Goal: Navigation & Orientation: Find specific page/section

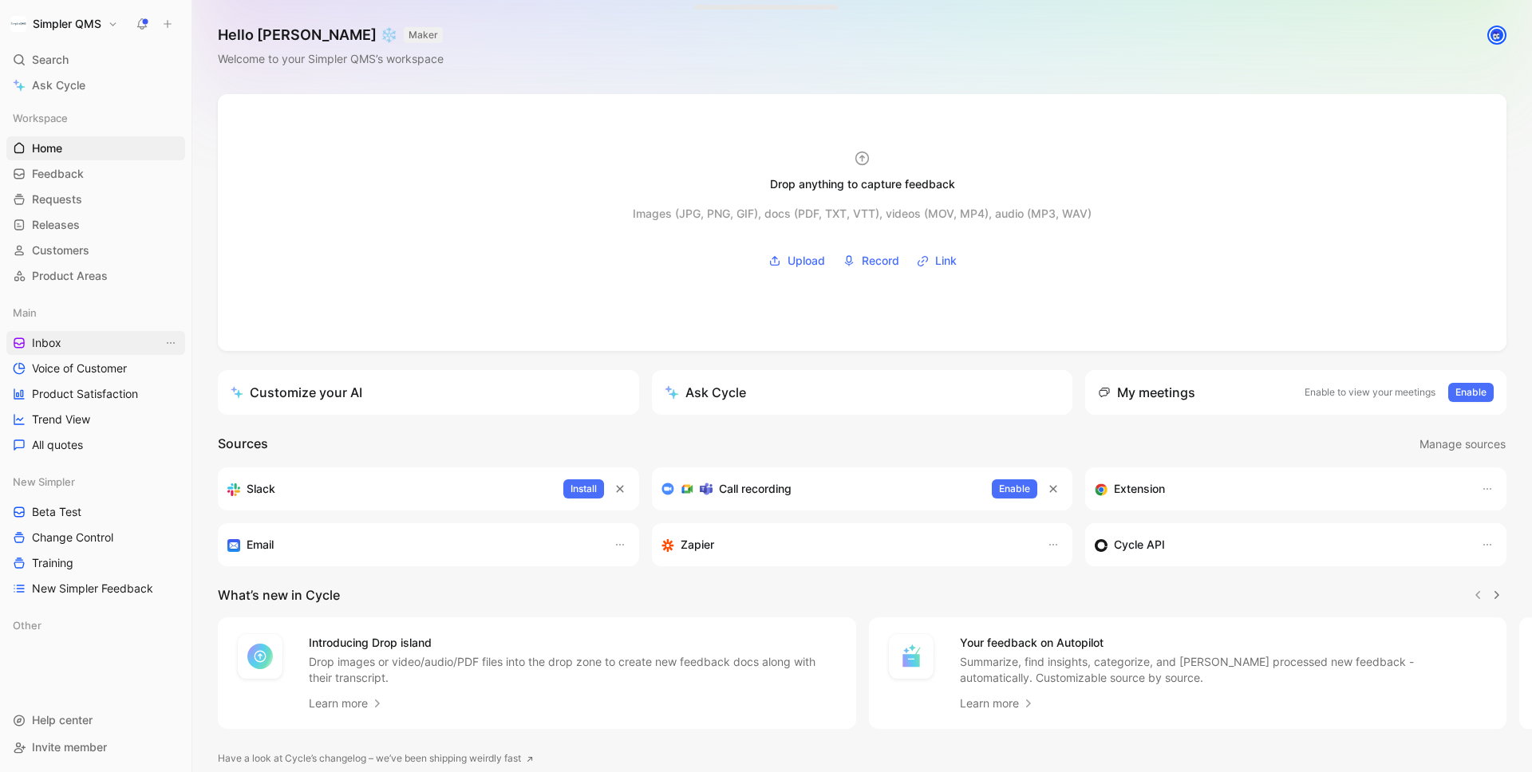
click at [80, 342] on link "Inbox" at bounding box center [95, 343] width 179 height 24
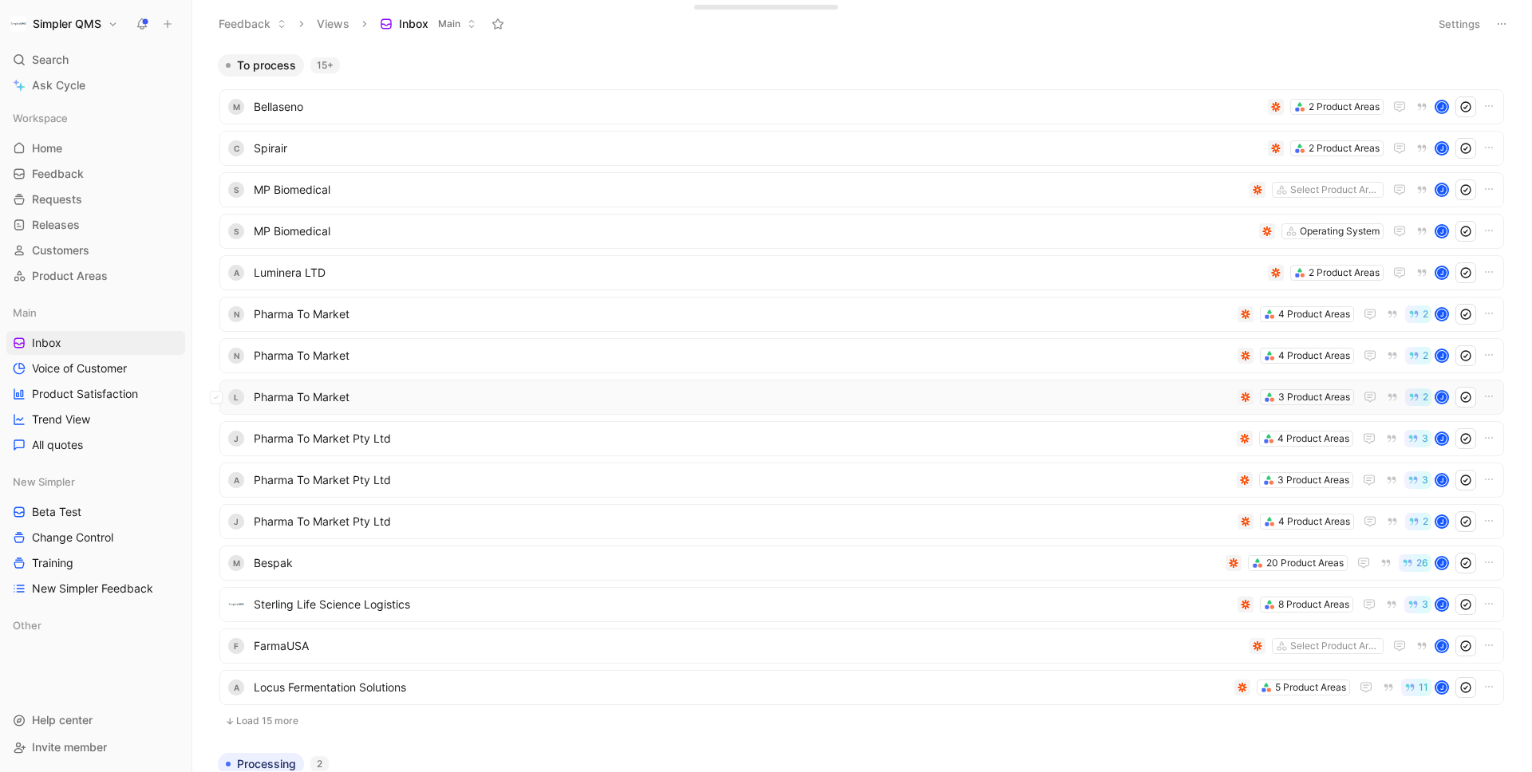
click at [722, 397] on span "Pharma To Market" at bounding box center [742, 397] width 977 height 19
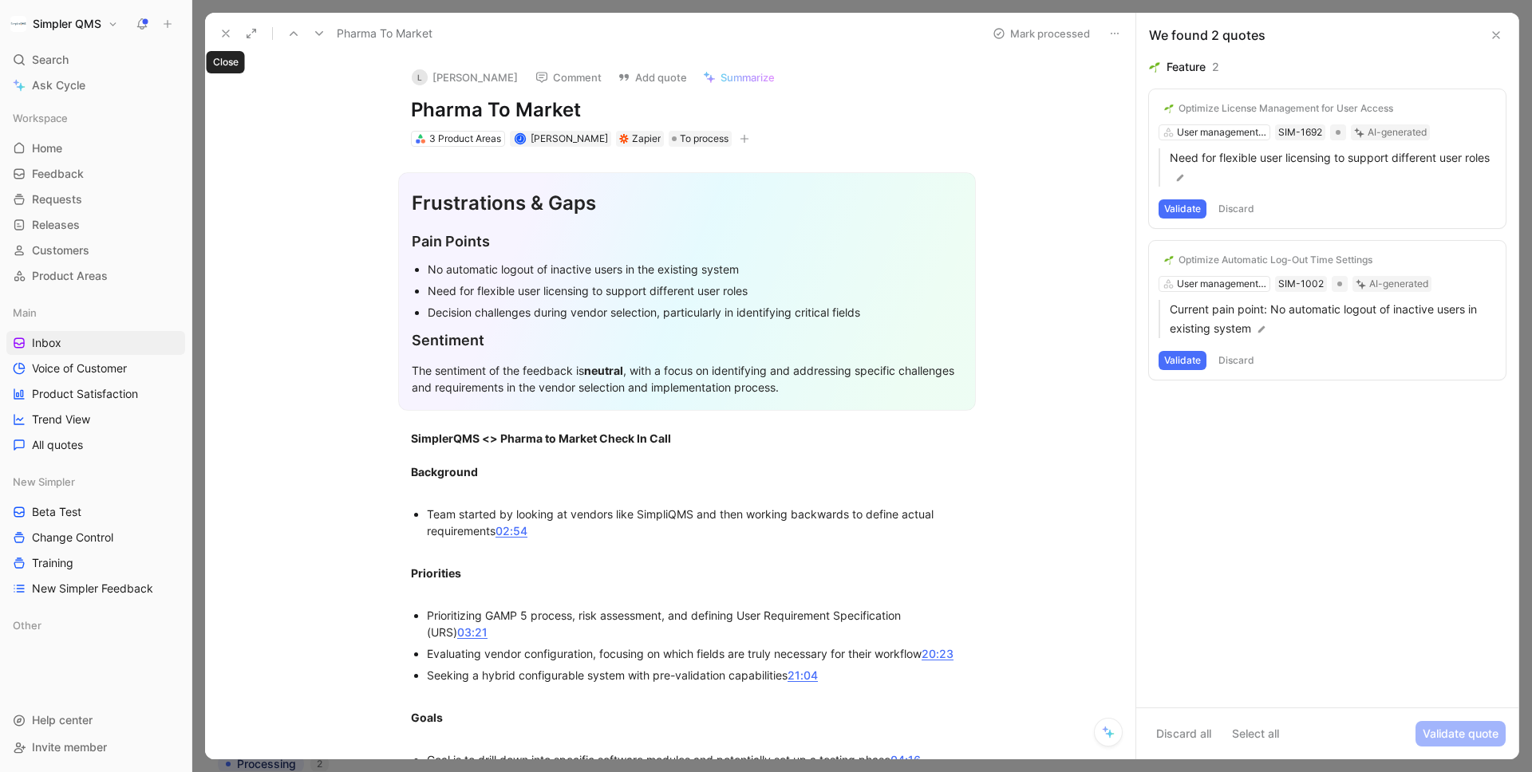
click at [223, 28] on icon at bounding box center [225, 33] width 13 height 13
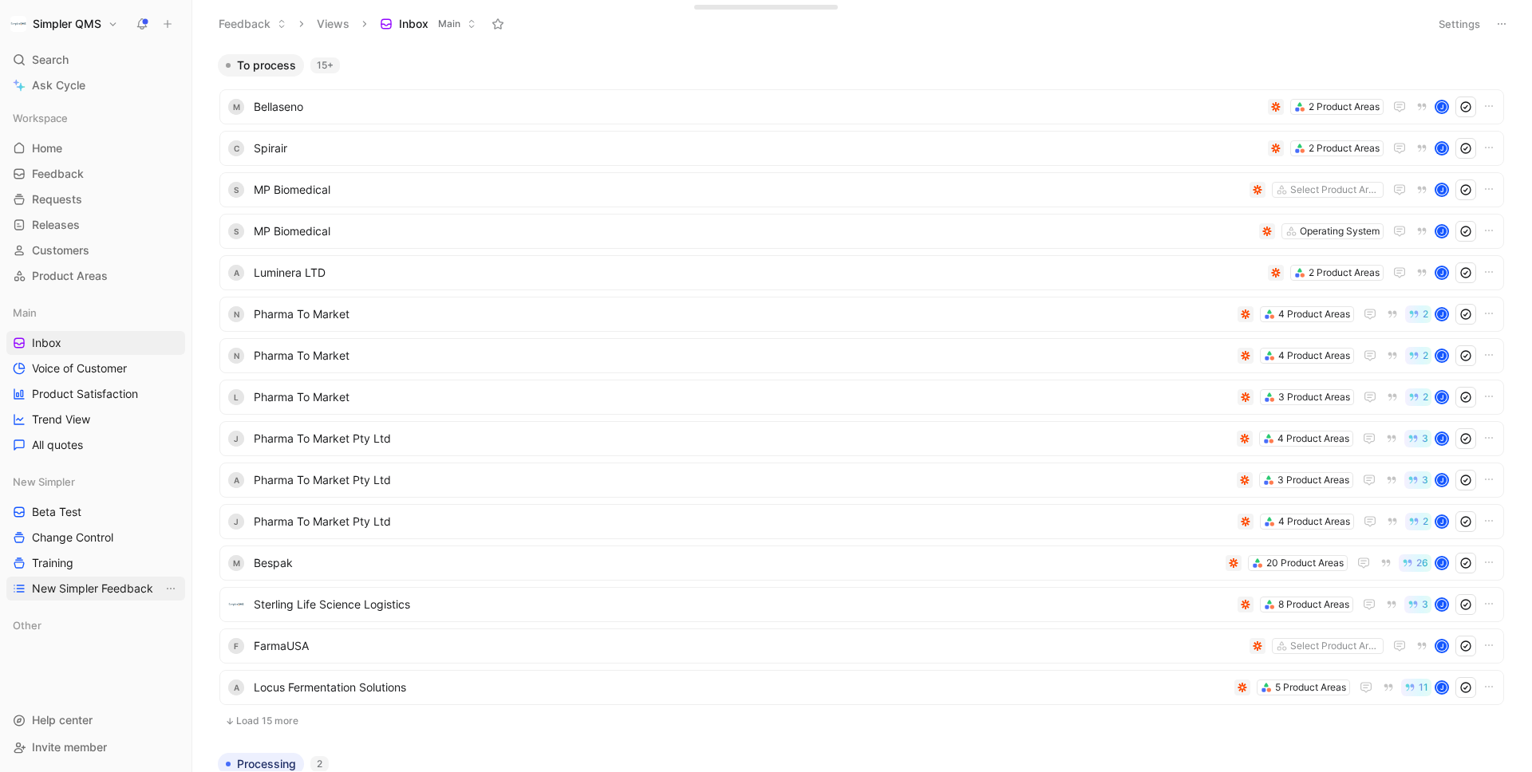
click at [87, 581] on span "New Simpler Feedback" at bounding box center [92, 589] width 121 height 16
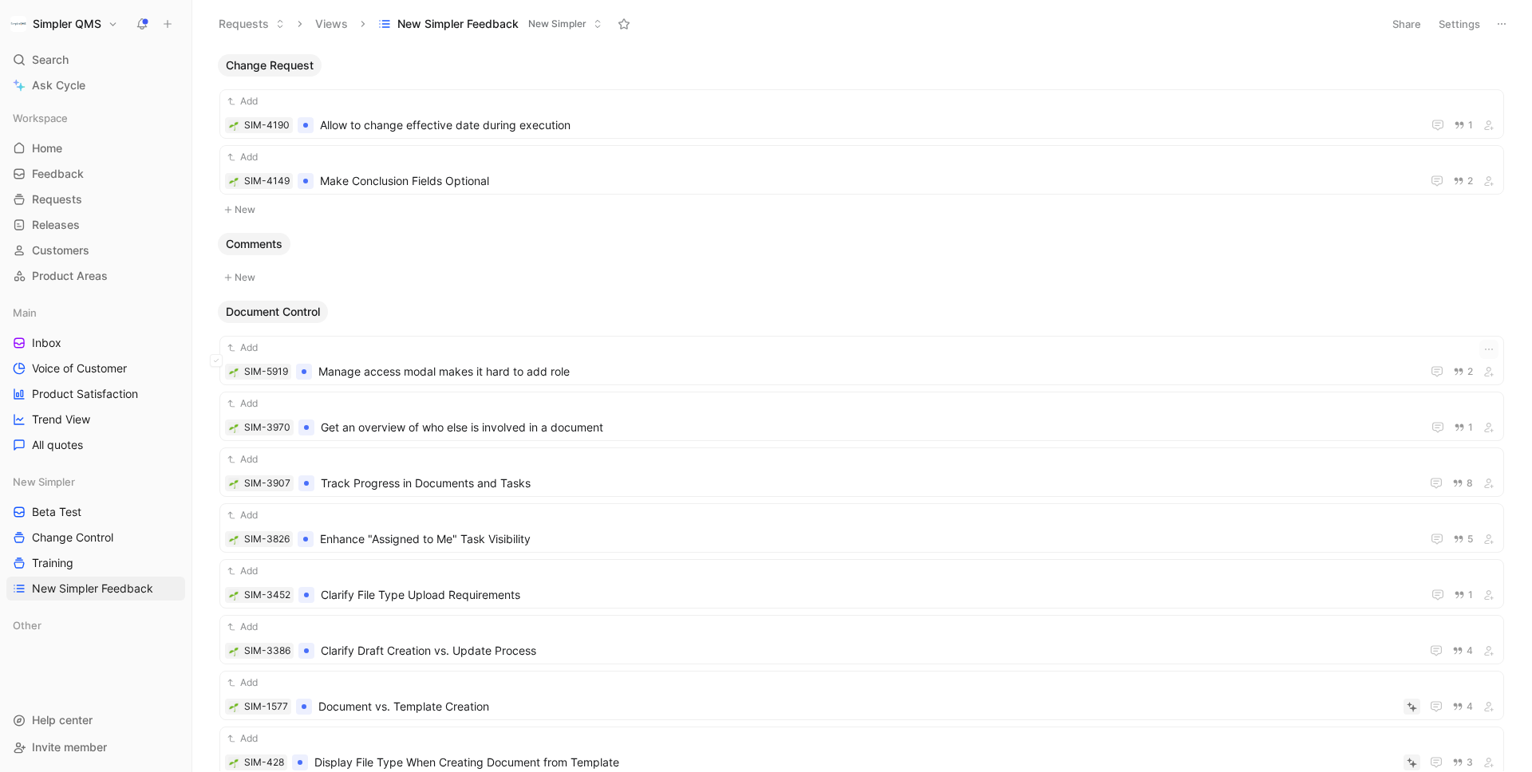
click at [766, 336] on div "Add SIM-5919 Manage access modal makes it hard to add role 2" at bounding box center [861, 360] width 1285 height 49
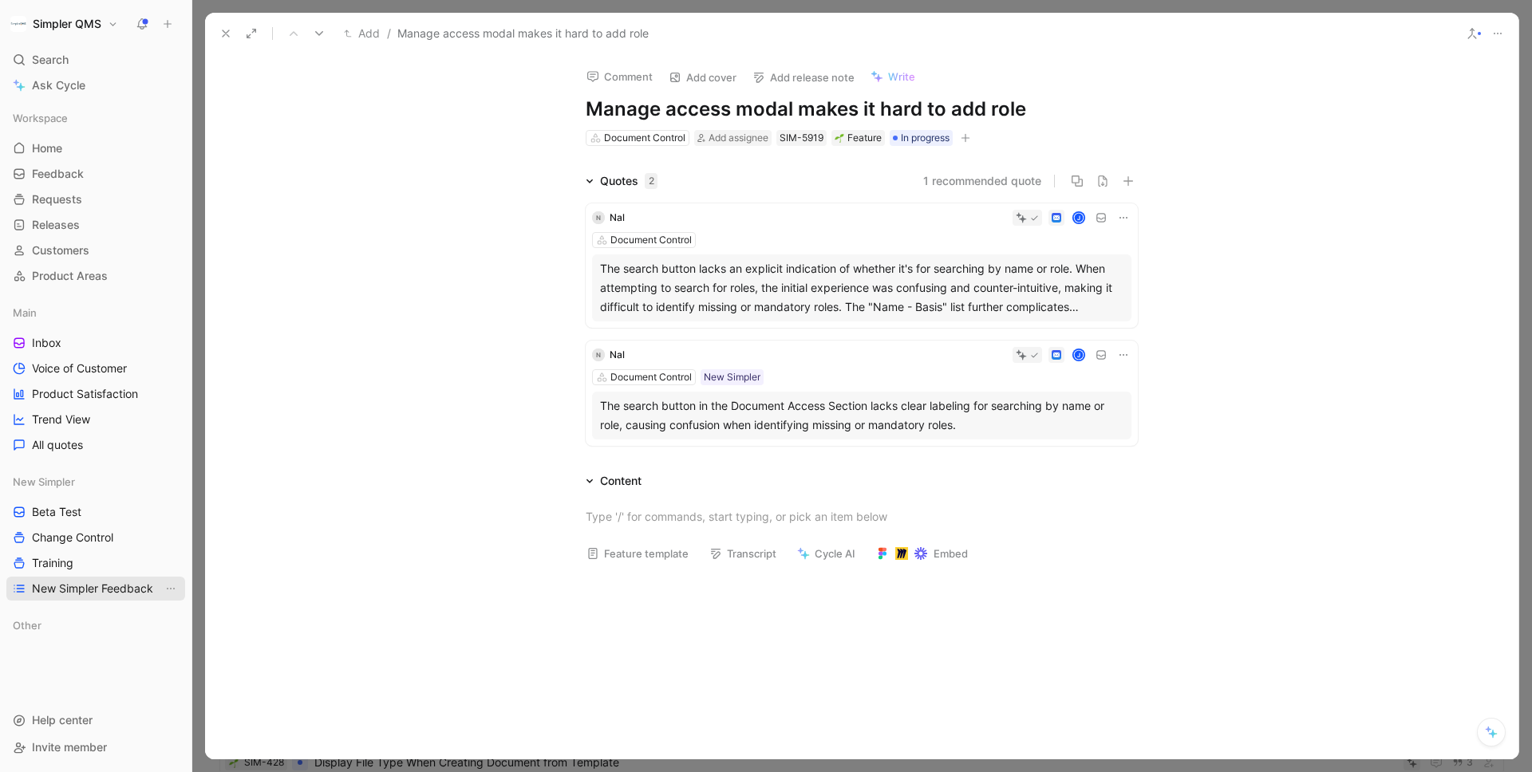
click at [124, 585] on span "New Simpler Feedback" at bounding box center [92, 589] width 121 height 16
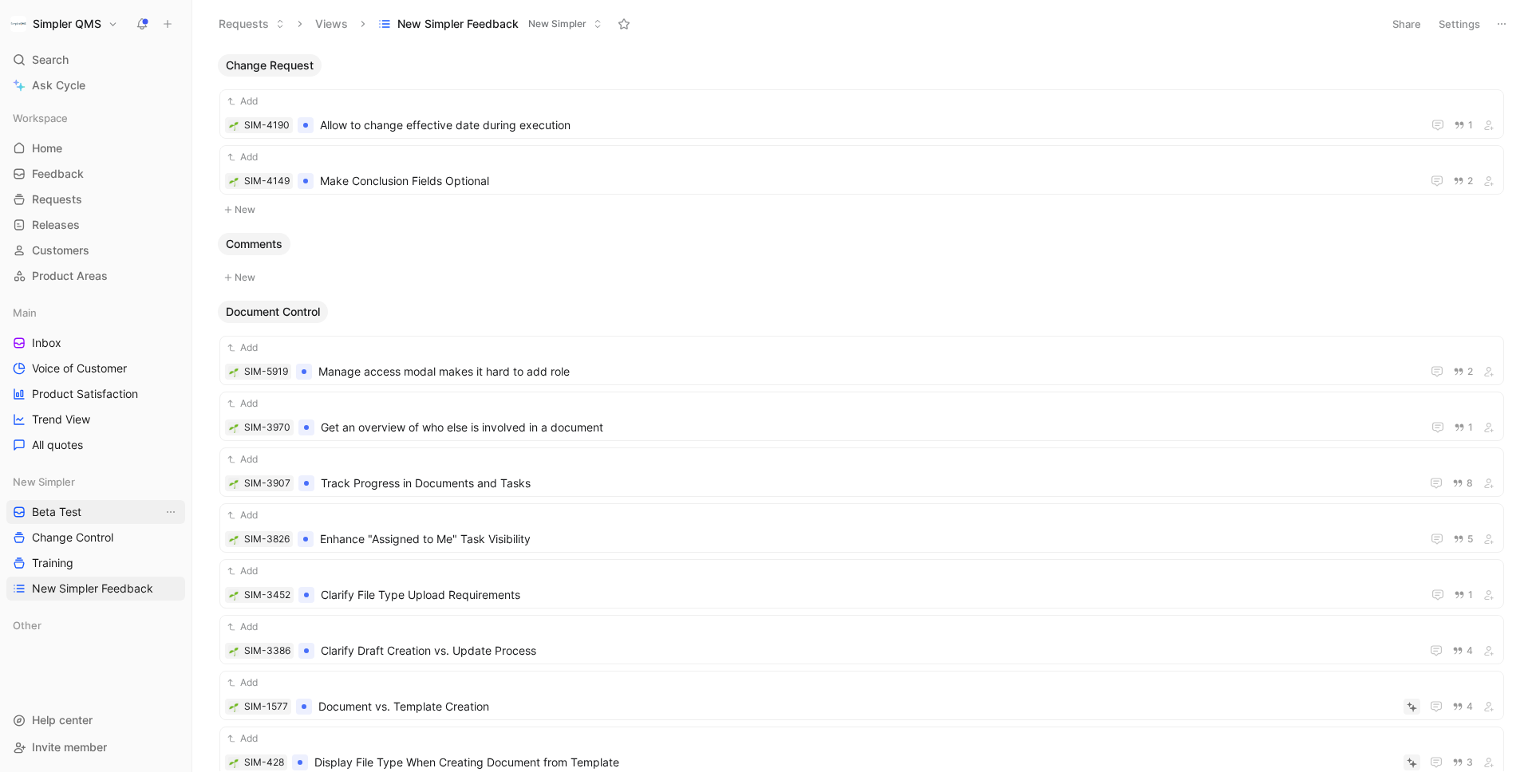
click at [74, 507] on span "Beta Test" at bounding box center [56, 512] width 49 height 16
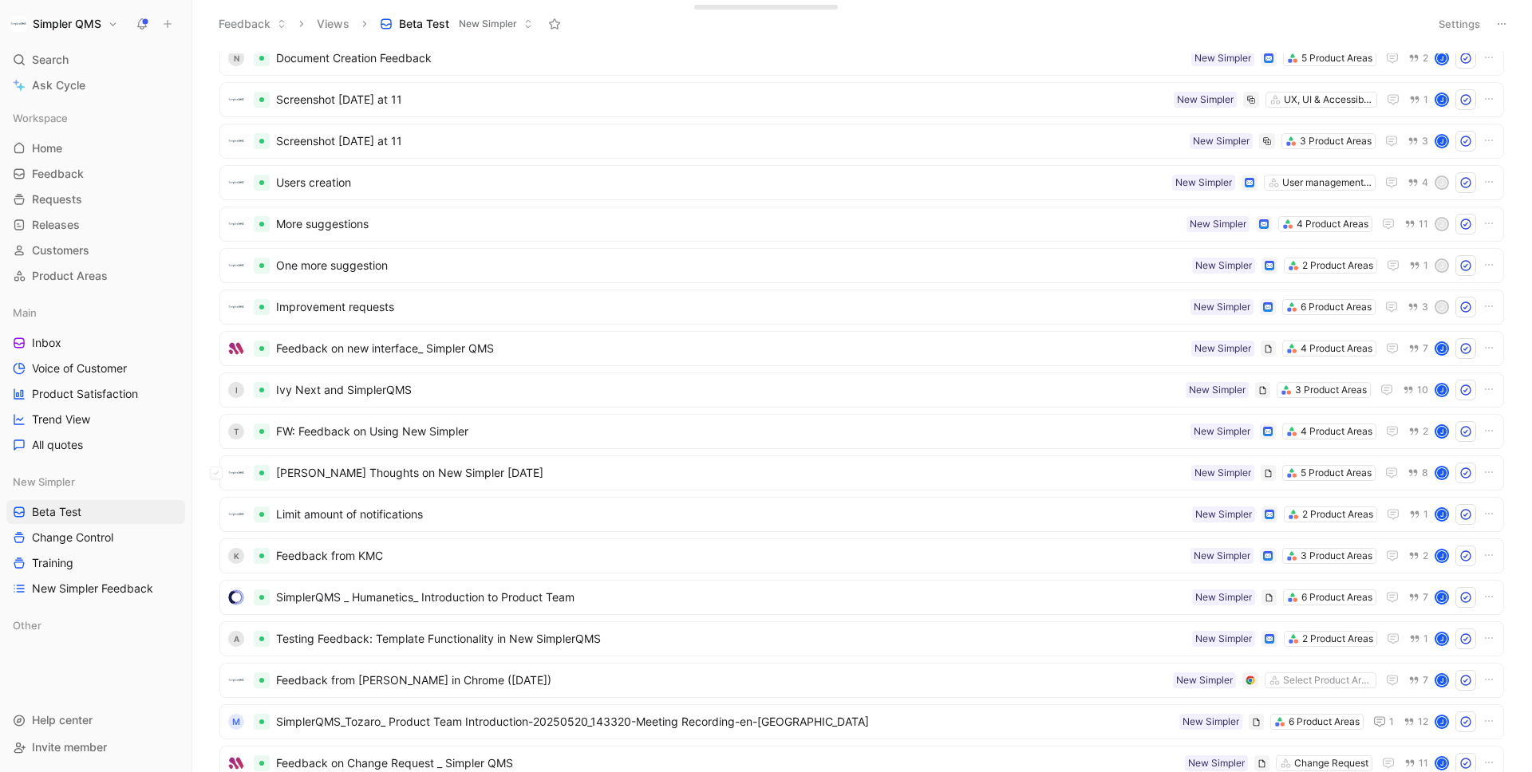
scroll to position [209, 0]
click at [908, 602] on span "SimplerQMS _ Humanetics_ Introduction to Product Team" at bounding box center [731, 596] width 910 height 19
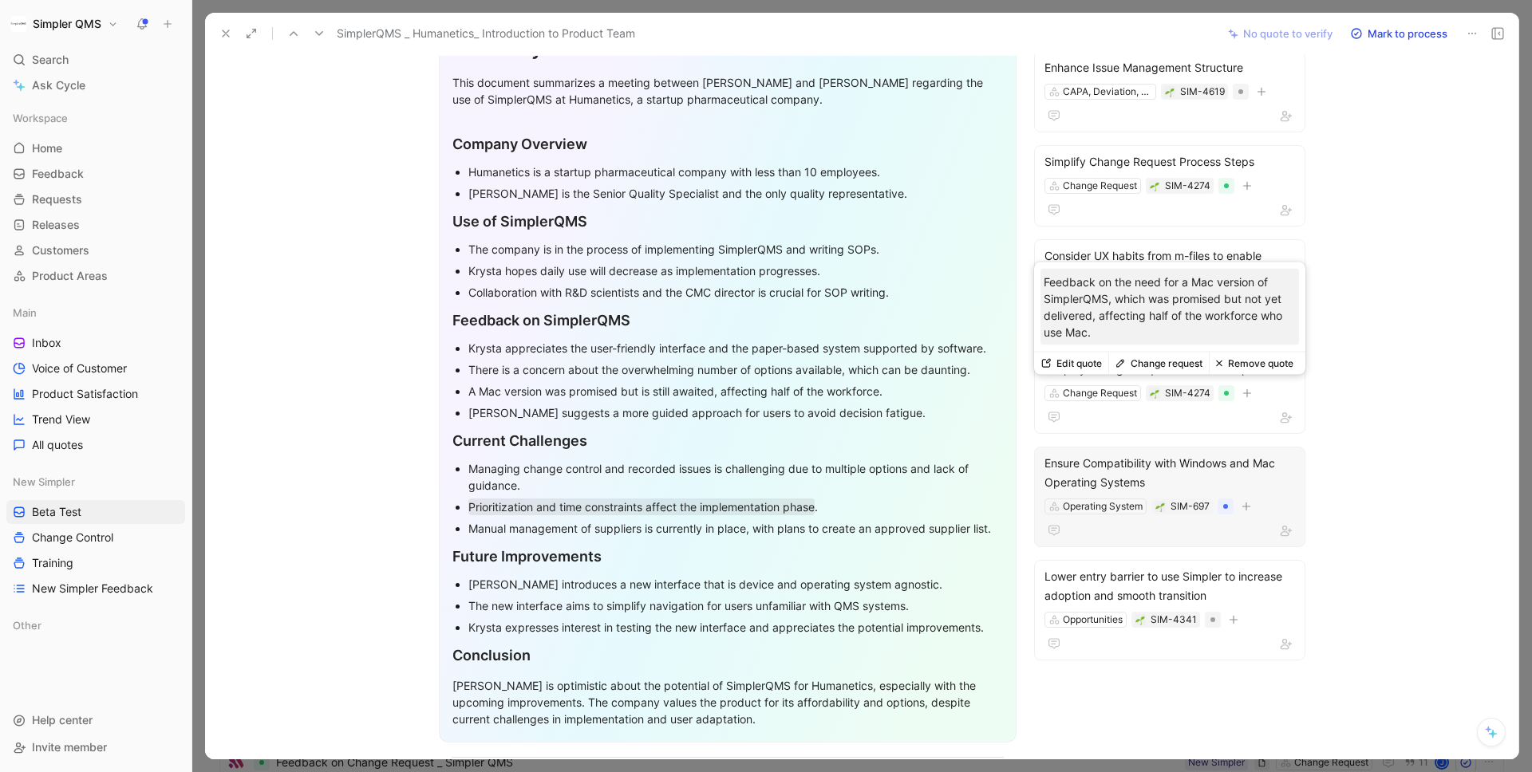
scroll to position [256, 0]
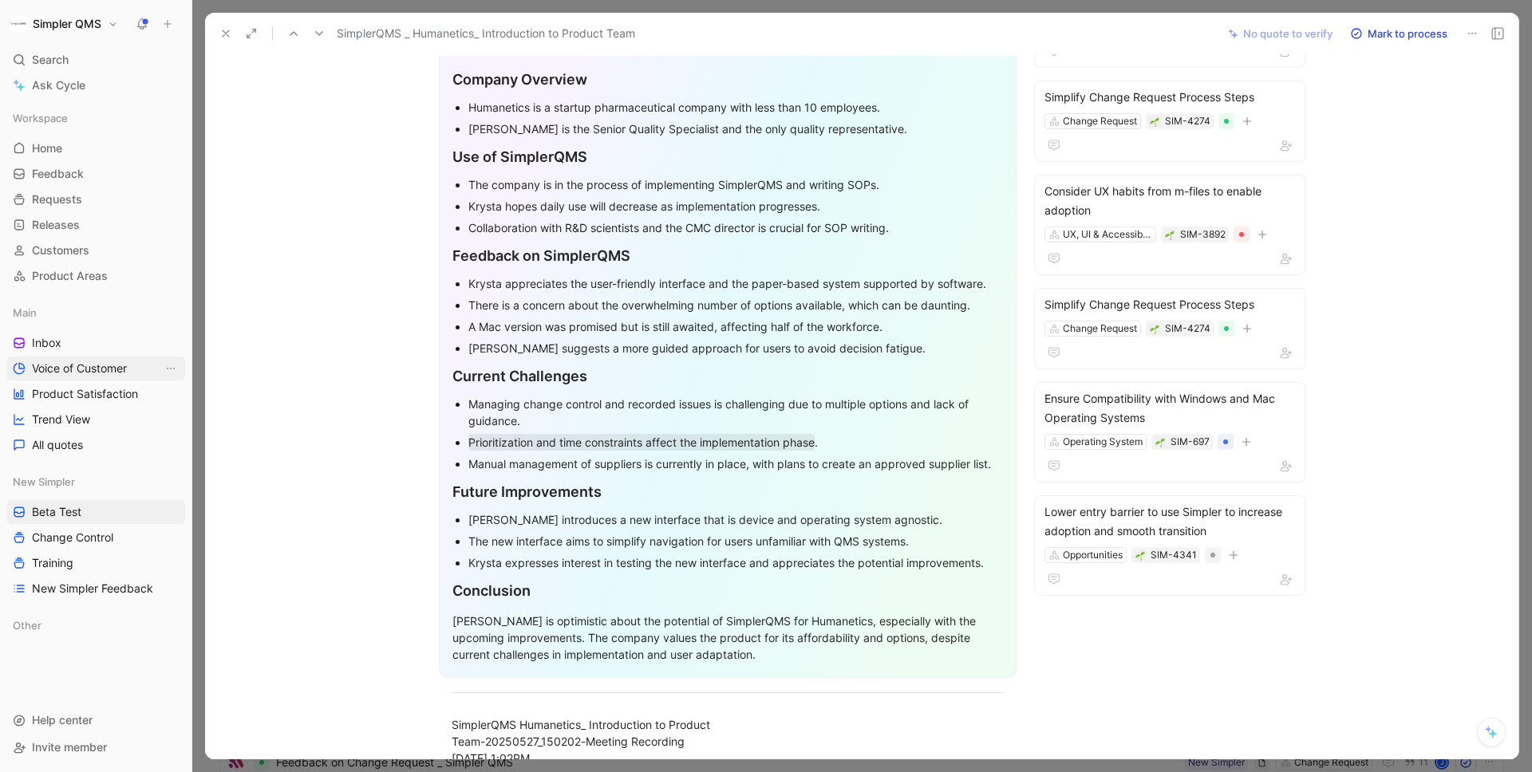
click at [86, 368] on span "Voice of Customer" at bounding box center [79, 369] width 95 height 16
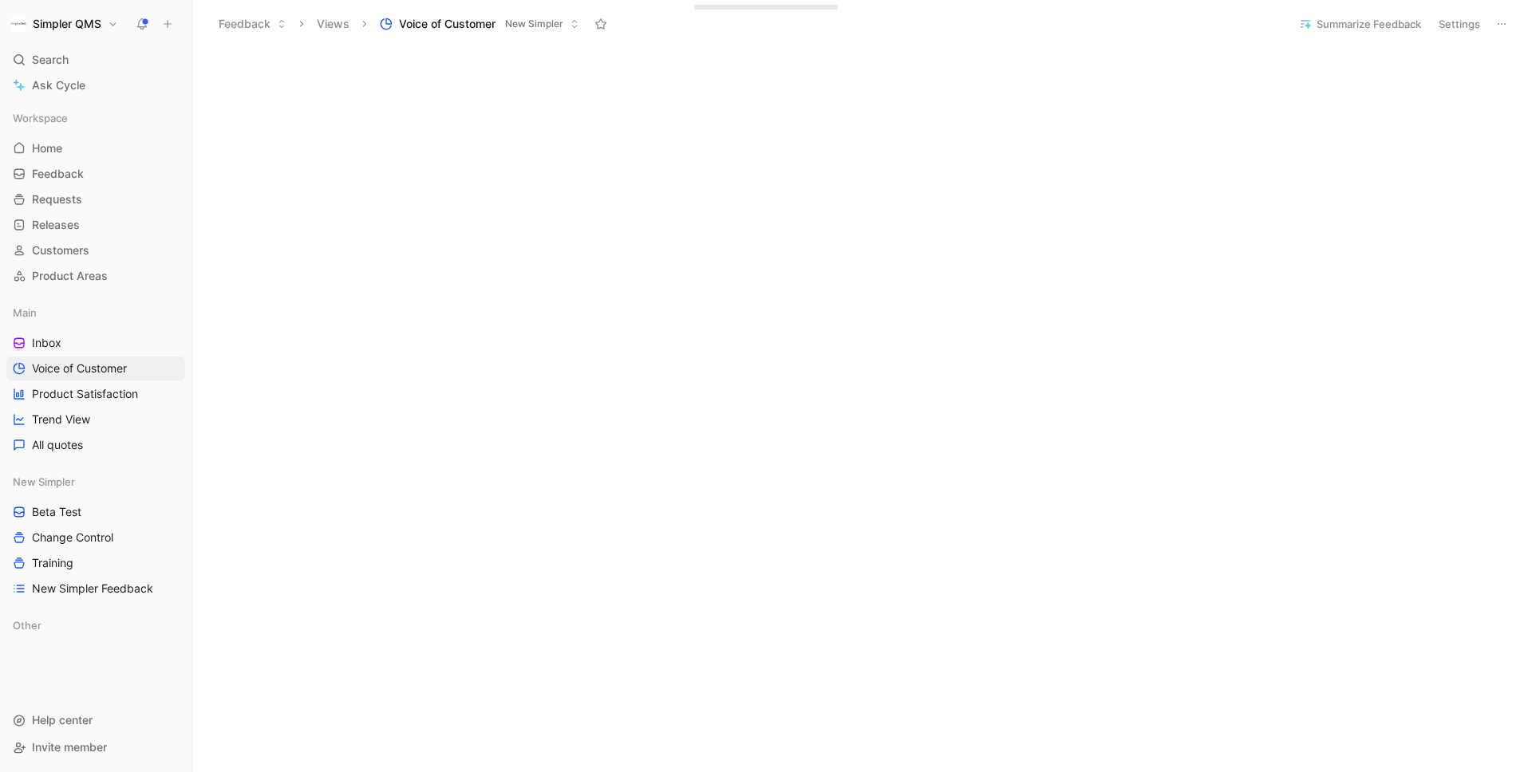
scroll to position [269, 0]
click at [97, 590] on span "New Simpler Feedback" at bounding box center [92, 589] width 121 height 16
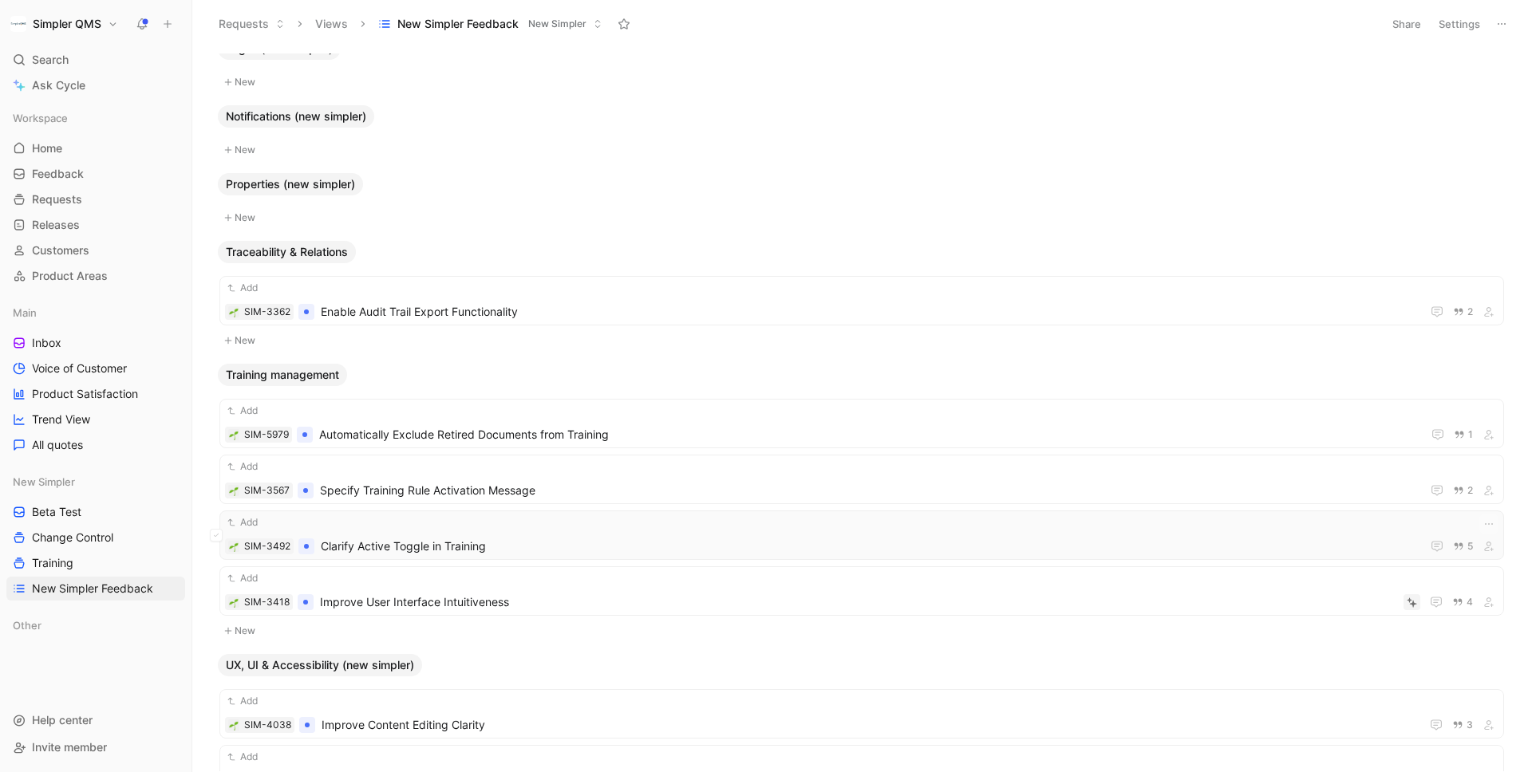
scroll to position [847, 0]
click at [519, 538] on span "Clarify Active Toggle in Training" at bounding box center [868, 544] width 1094 height 19
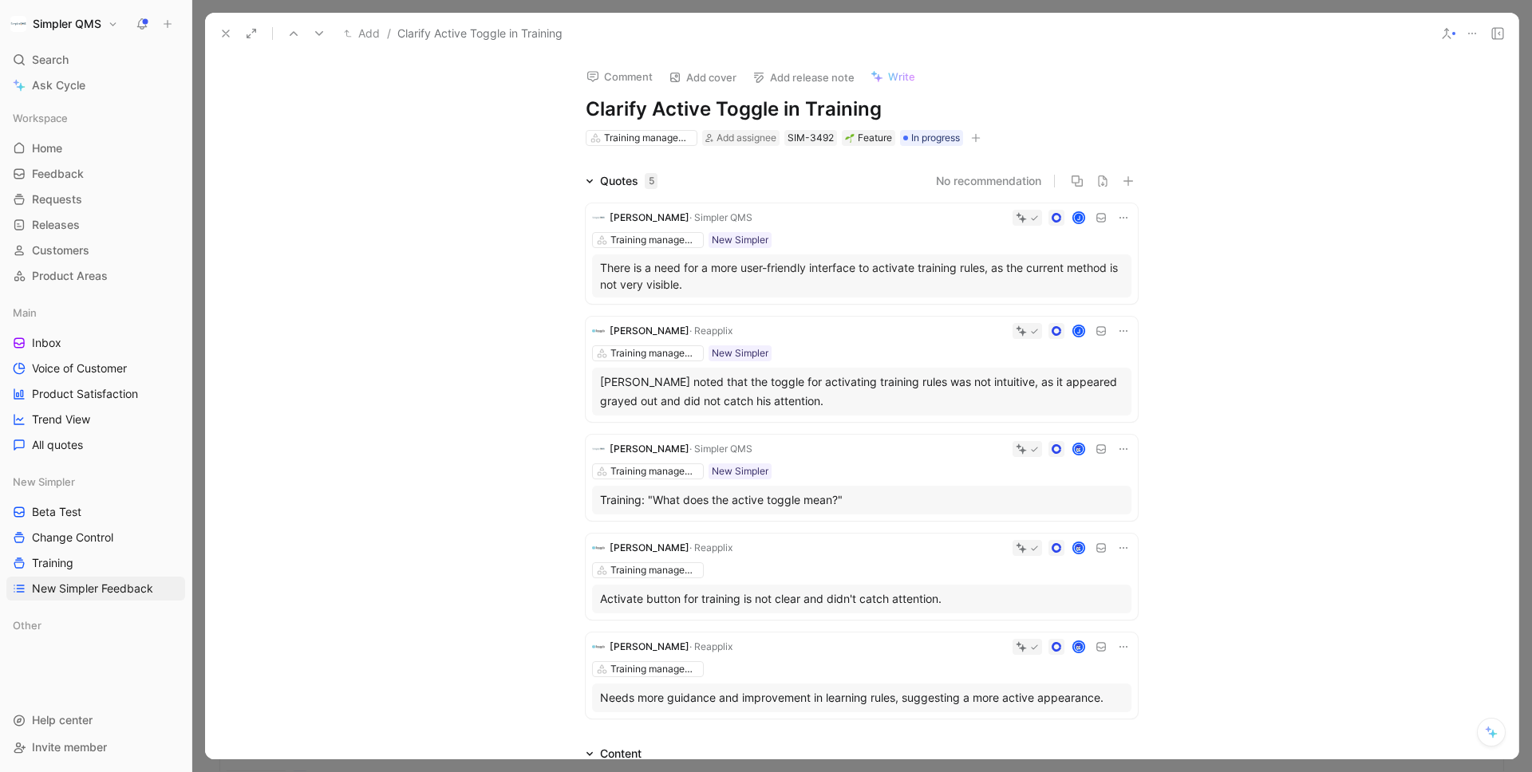
click at [224, 33] on use at bounding box center [226, 33] width 6 height 6
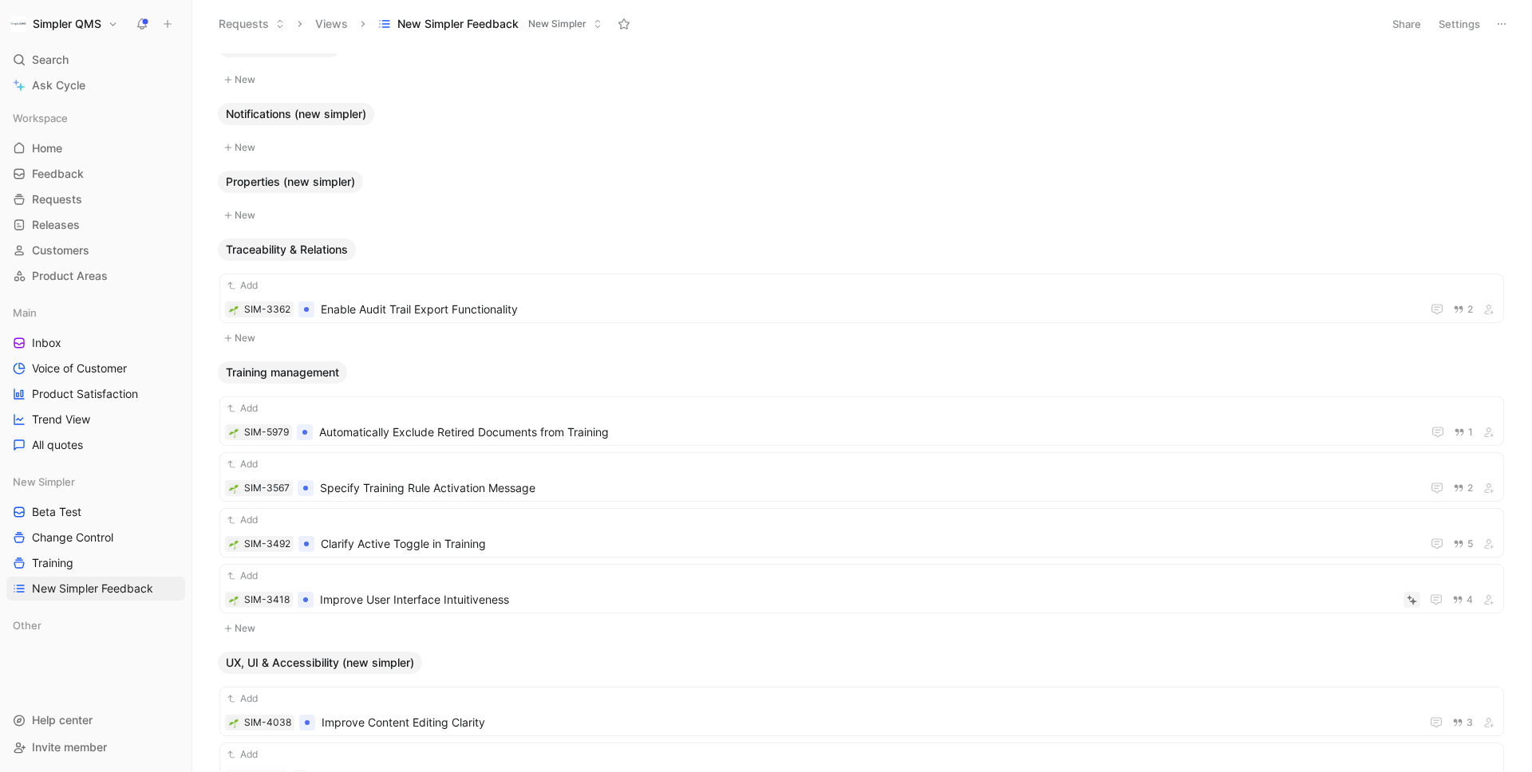
scroll to position [867, 0]
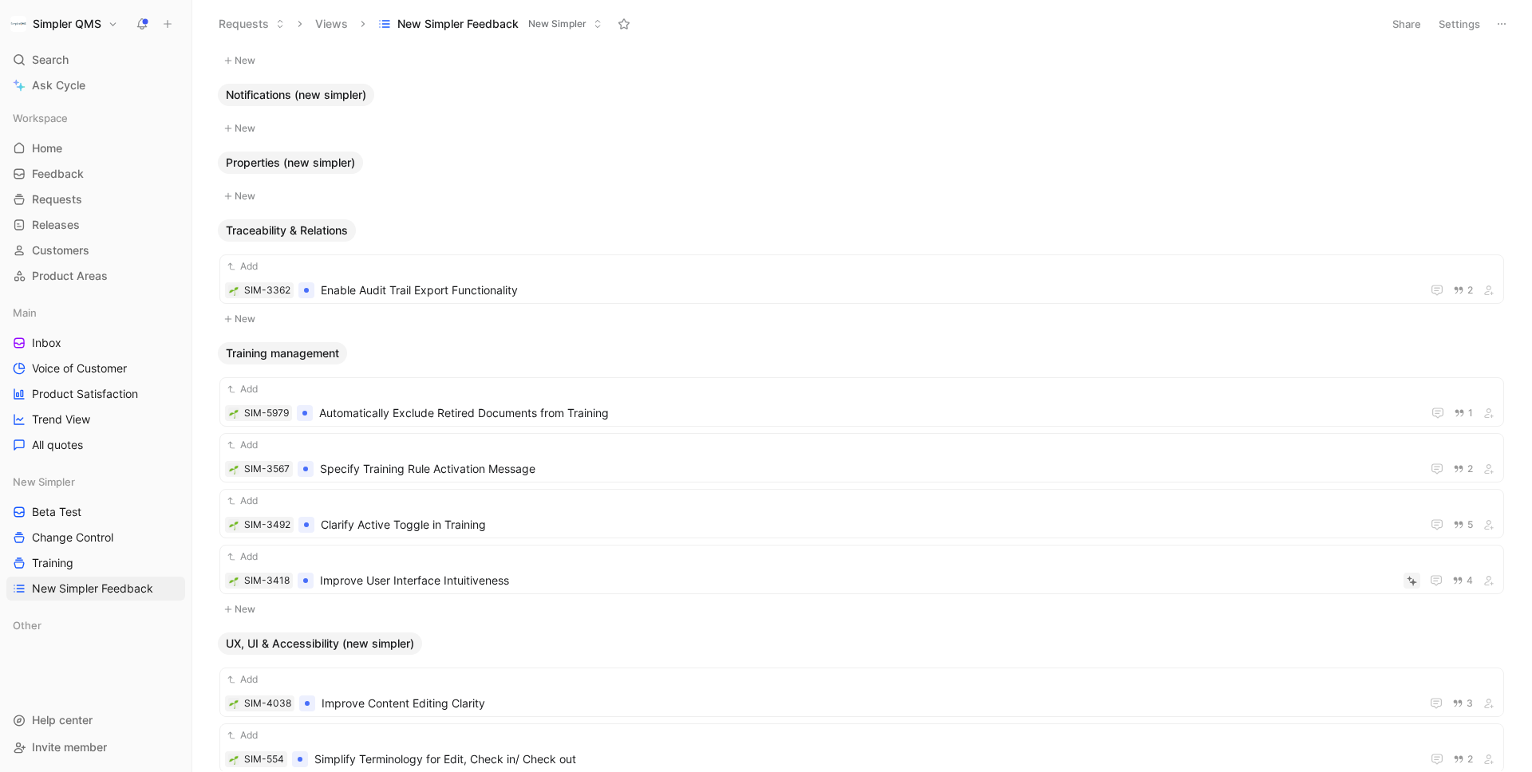
click at [1159, 20] on button "Settings" at bounding box center [1459, 24] width 56 height 22
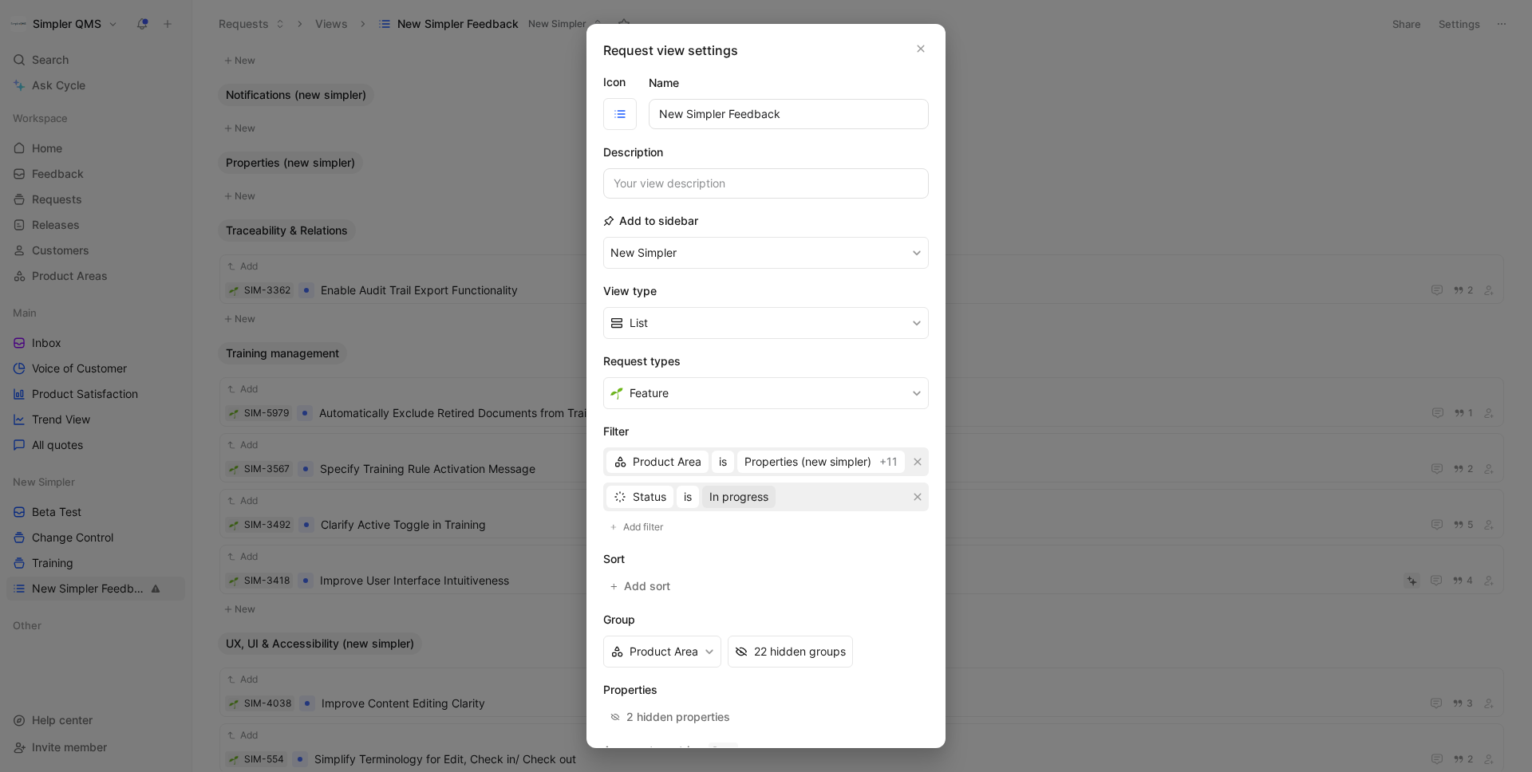
click at [747, 496] on span "In progress" at bounding box center [738, 497] width 59 height 19
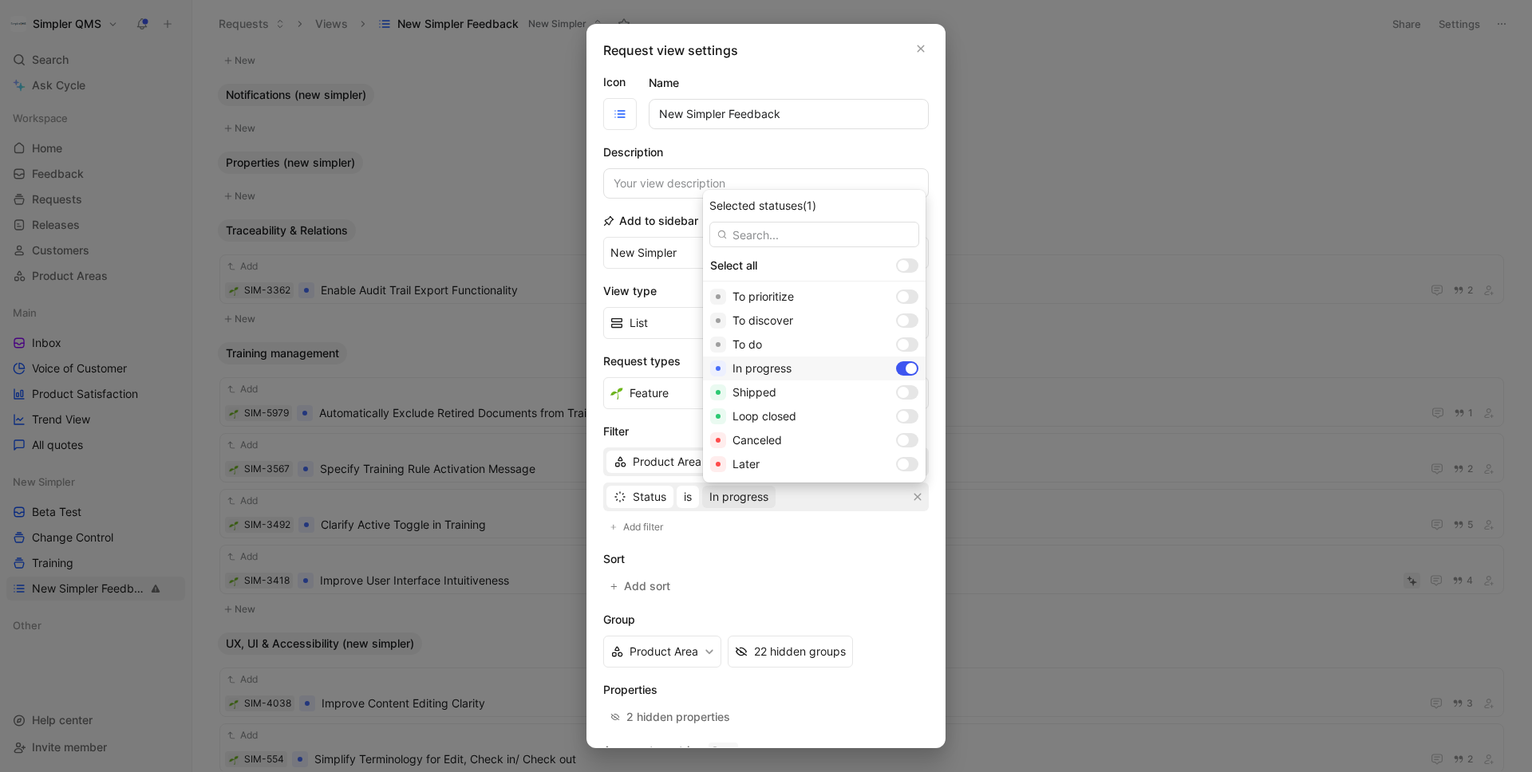
click at [906, 365] on div at bounding box center [911, 368] width 11 height 11
click at [898, 393] on div at bounding box center [903, 392] width 11 height 11
click at [898, 414] on div at bounding box center [903, 416] width 11 height 11
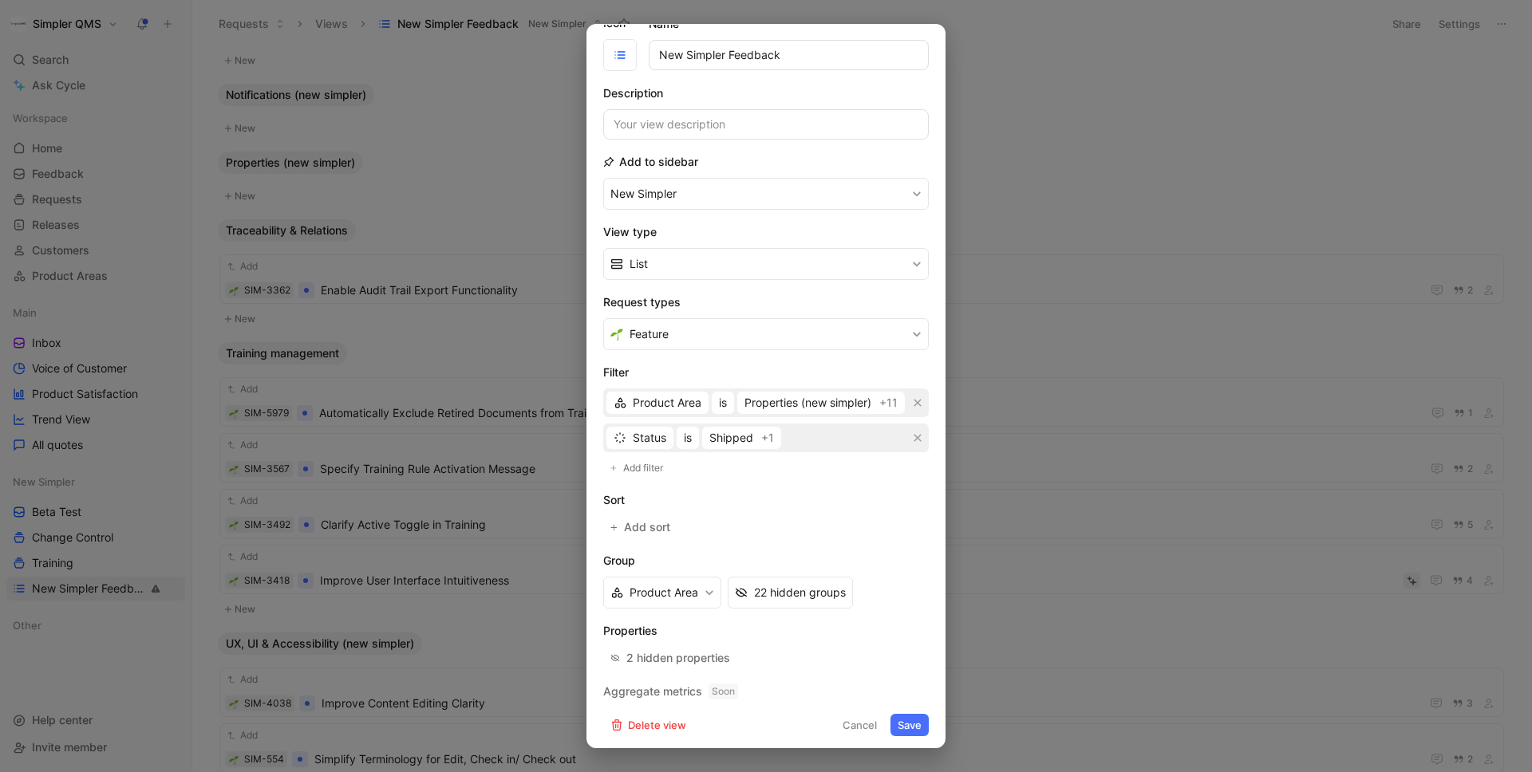
scroll to position [64, 0]
click at [906, 602] on button "Save" at bounding box center [909, 720] width 38 height 22
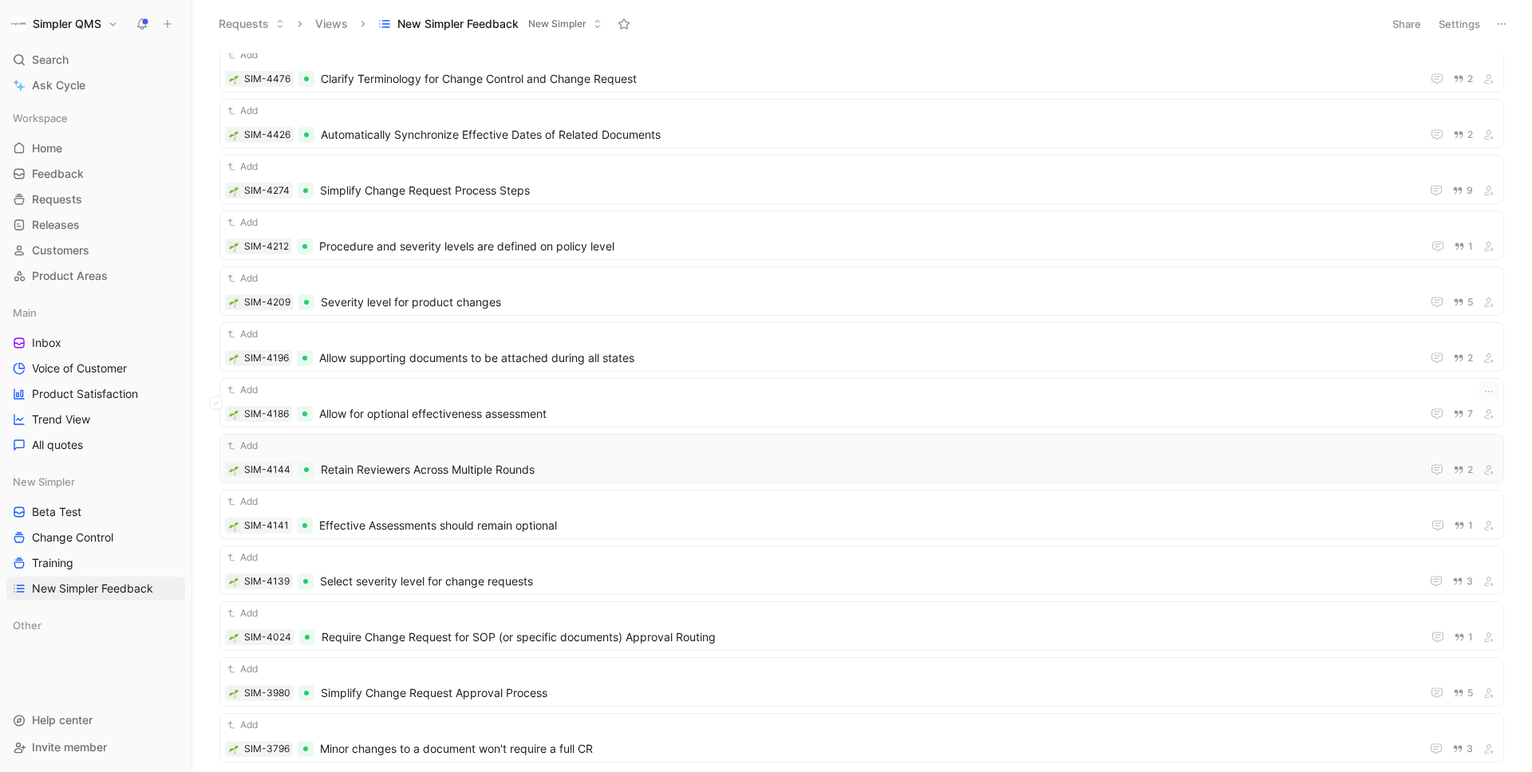
scroll to position [0, 0]
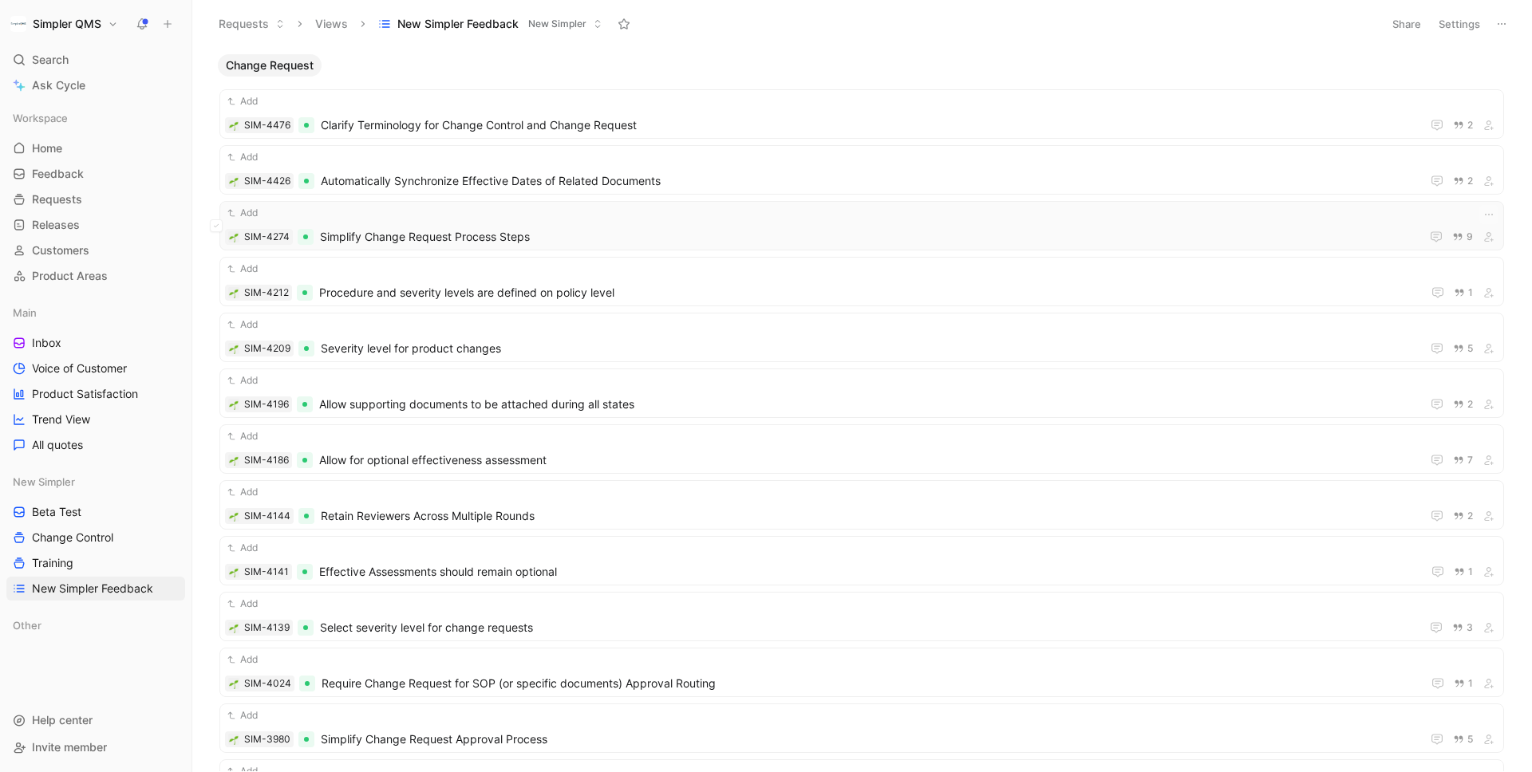
click at [1159, 223] on div "Add SIM-4274 Simplify Change Request Process Steps 9" at bounding box center [861, 225] width 1273 height 41
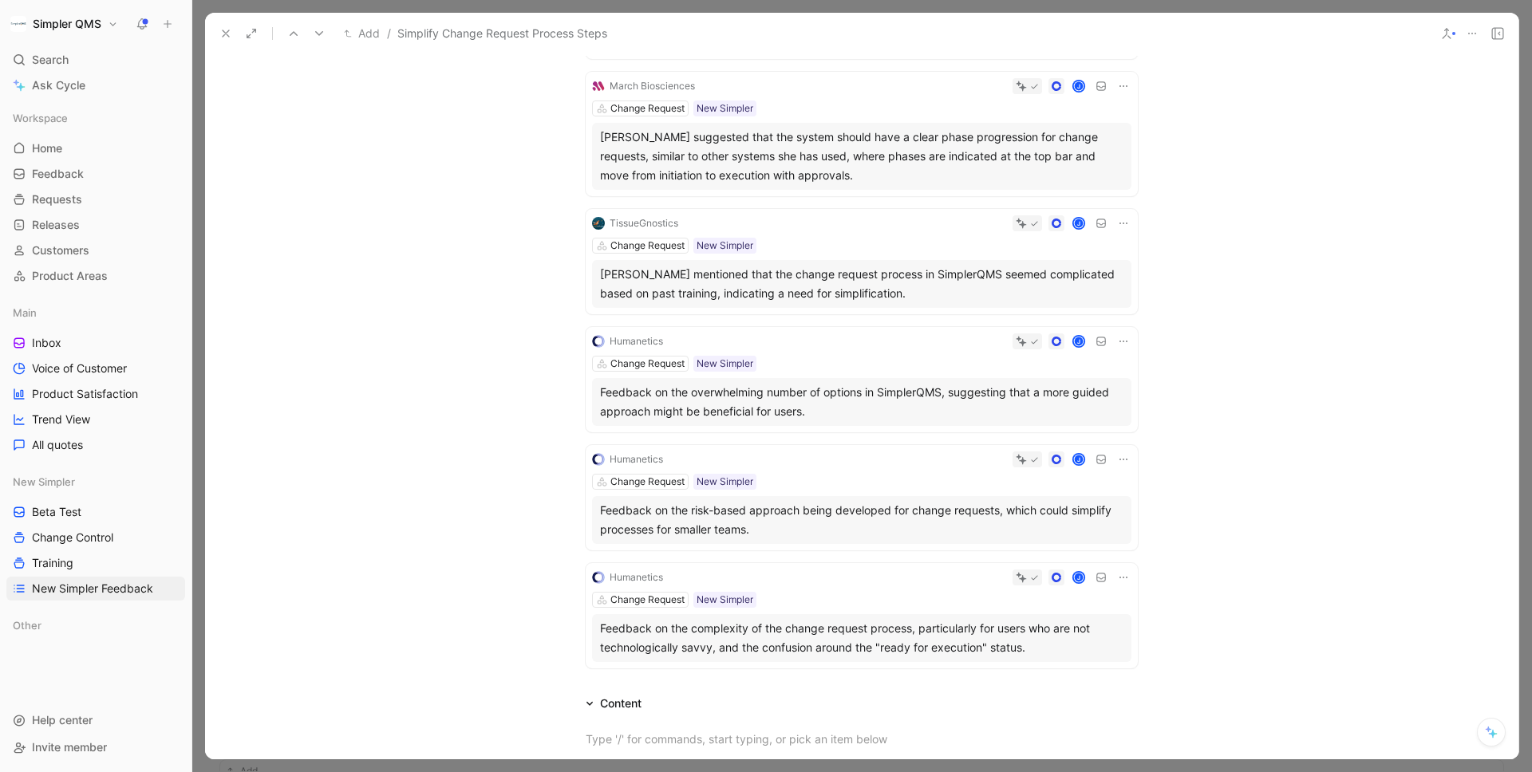
scroll to position [624, 0]
click at [223, 27] on icon at bounding box center [225, 33] width 13 height 13
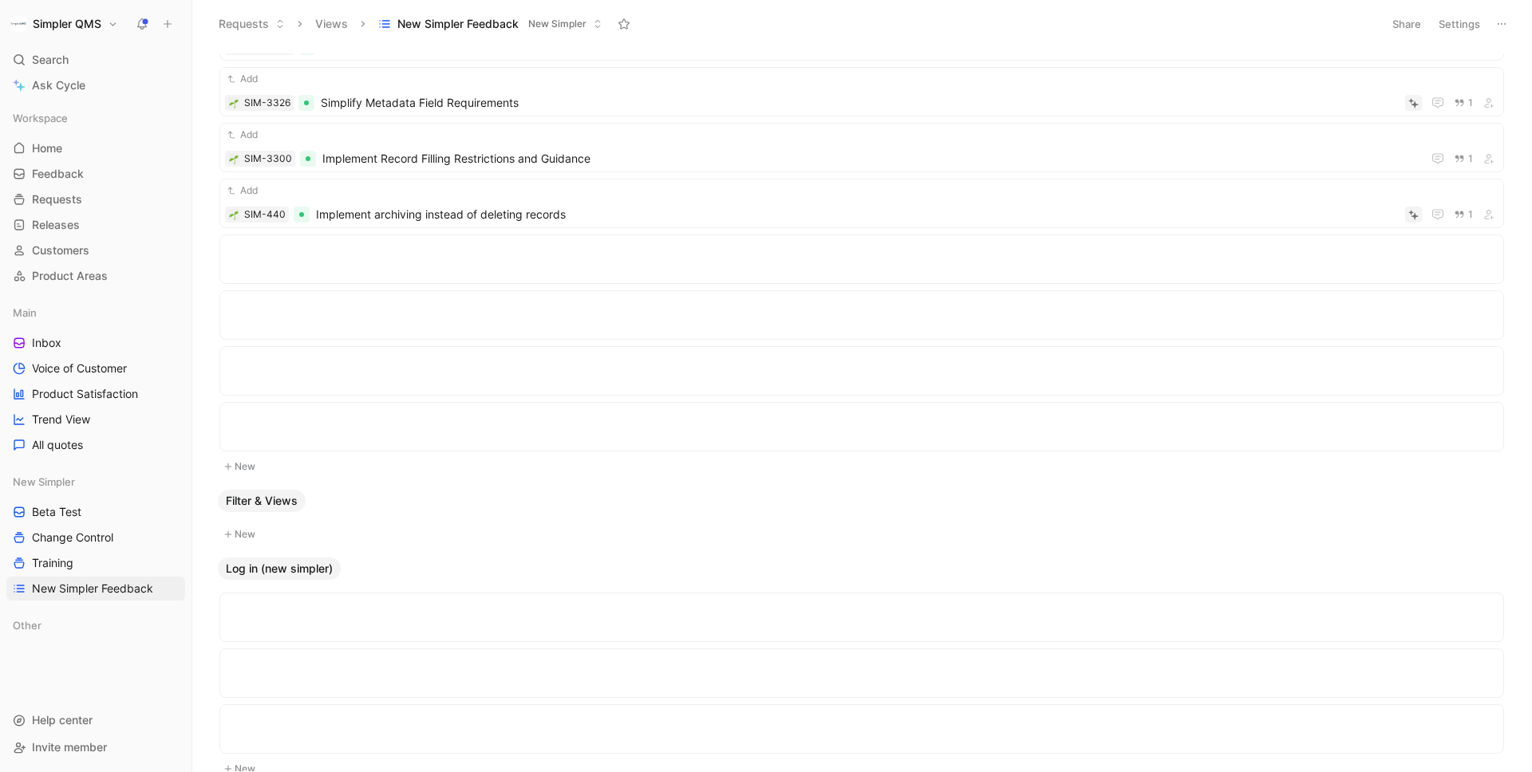
scroll to position [199, 0]
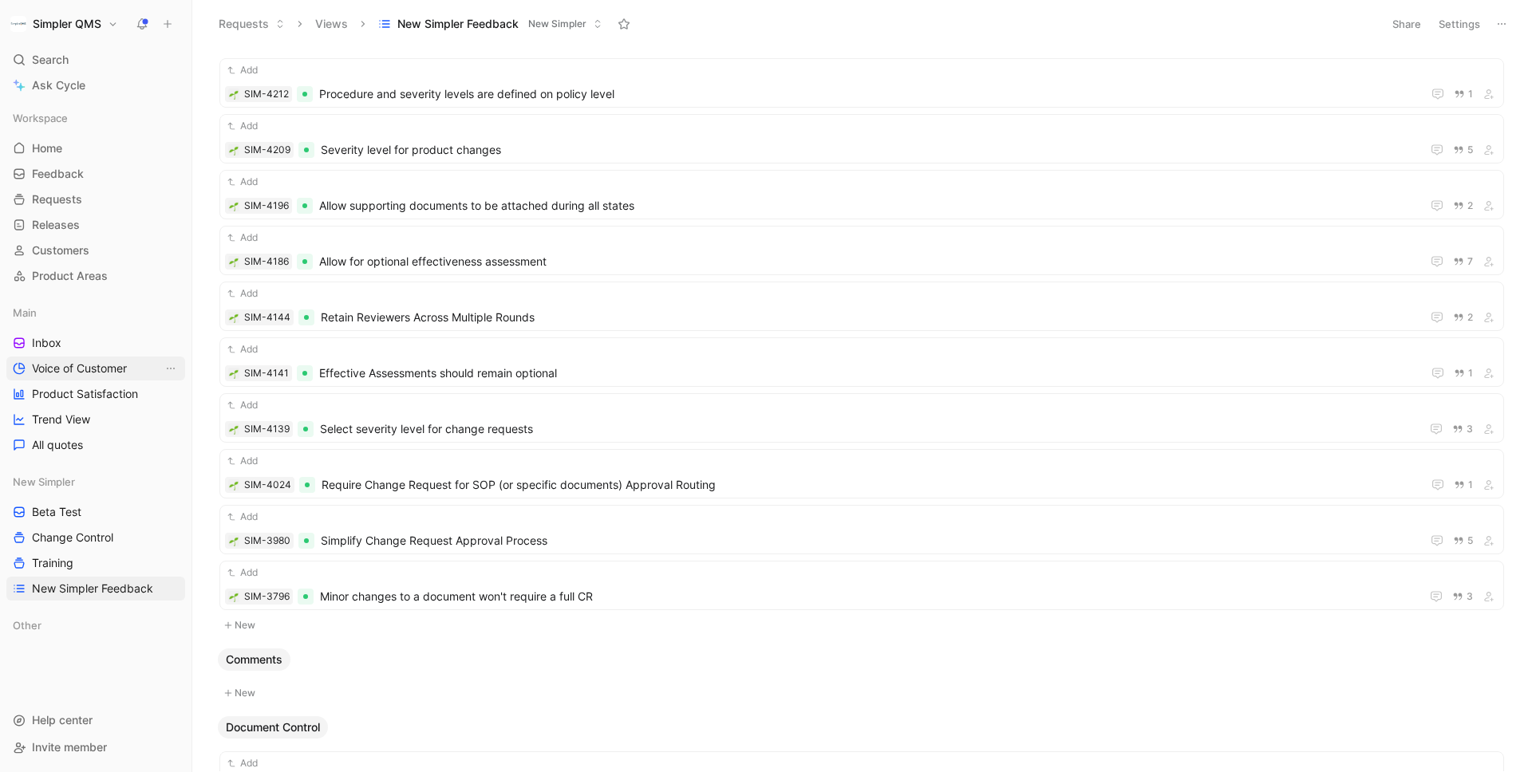
click at [74, 371] on span "Voice of Customer" at bounding box center [79, 369] width 95 height 16
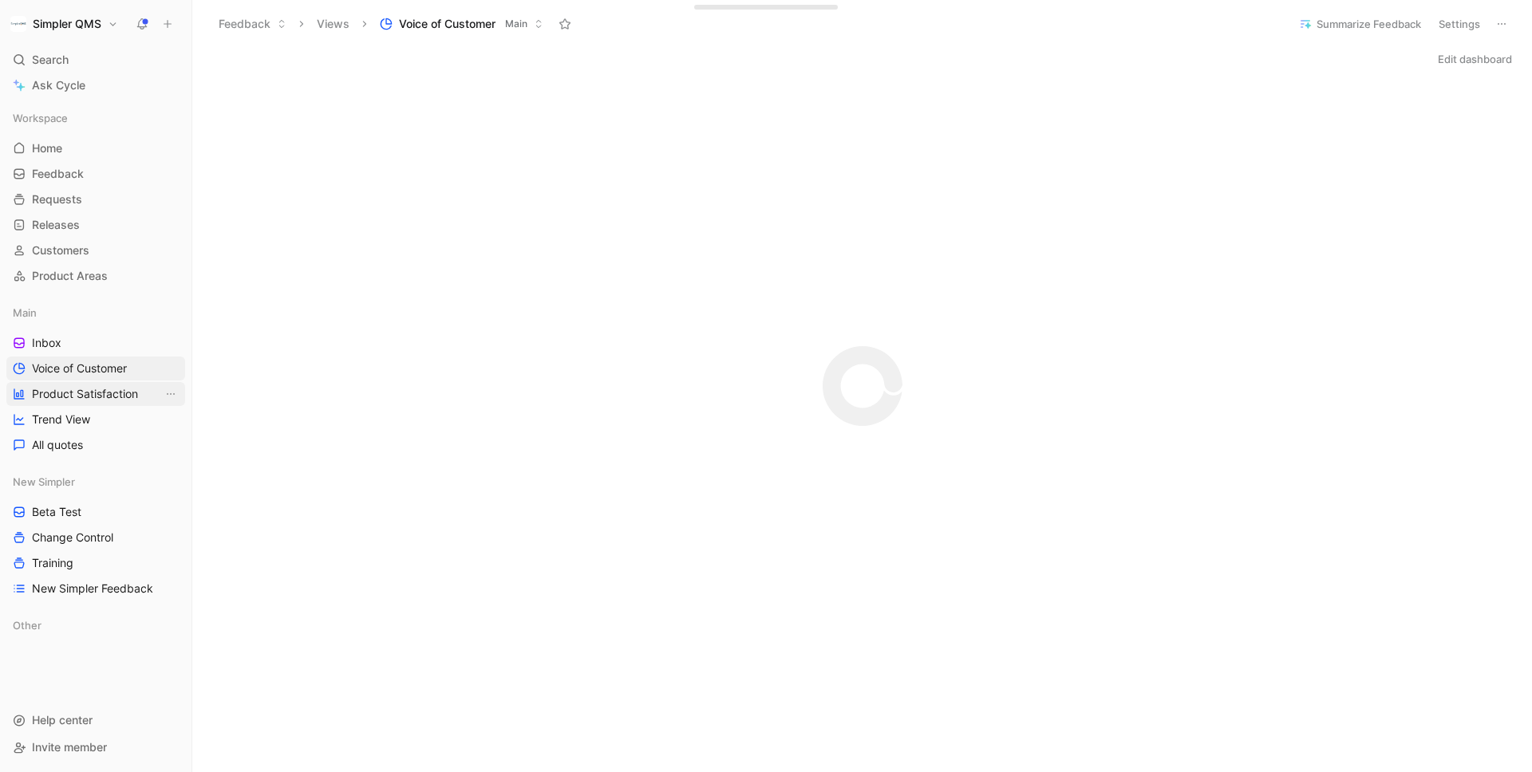
click at [102, 397] on span "Product Satisfaction" at bounding box center [85, 394] width 106 height 16
click at [118, 365] on span "Voice of Customer" at bounding box center [79, 369] width 95 height 16
click at [81, 340] on link "Inbox" at bounding box center [95, 343] width 179 height 24
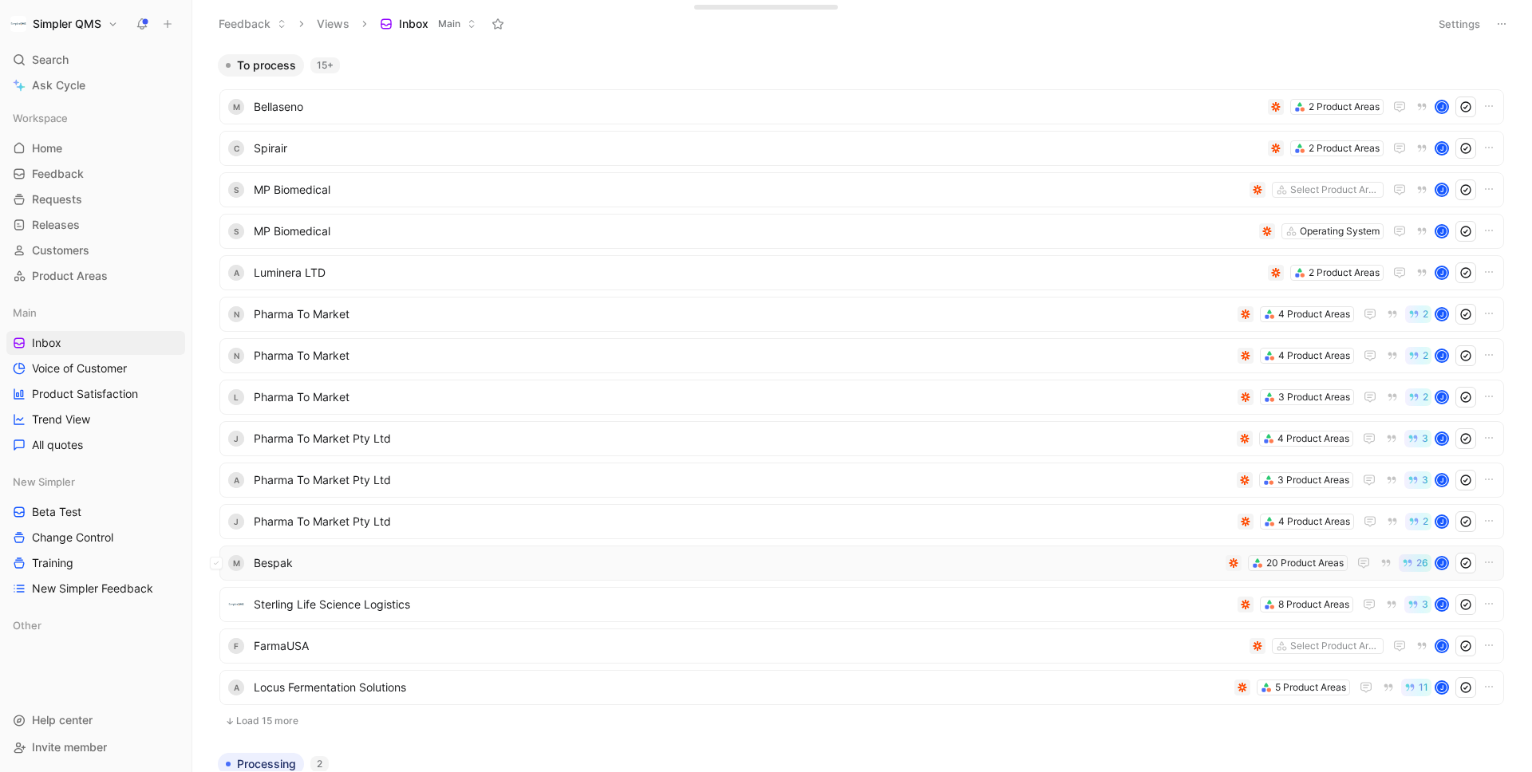
click at [545, 571] on span "Bespak" at bounding box center [736, 563] width 965 height 19
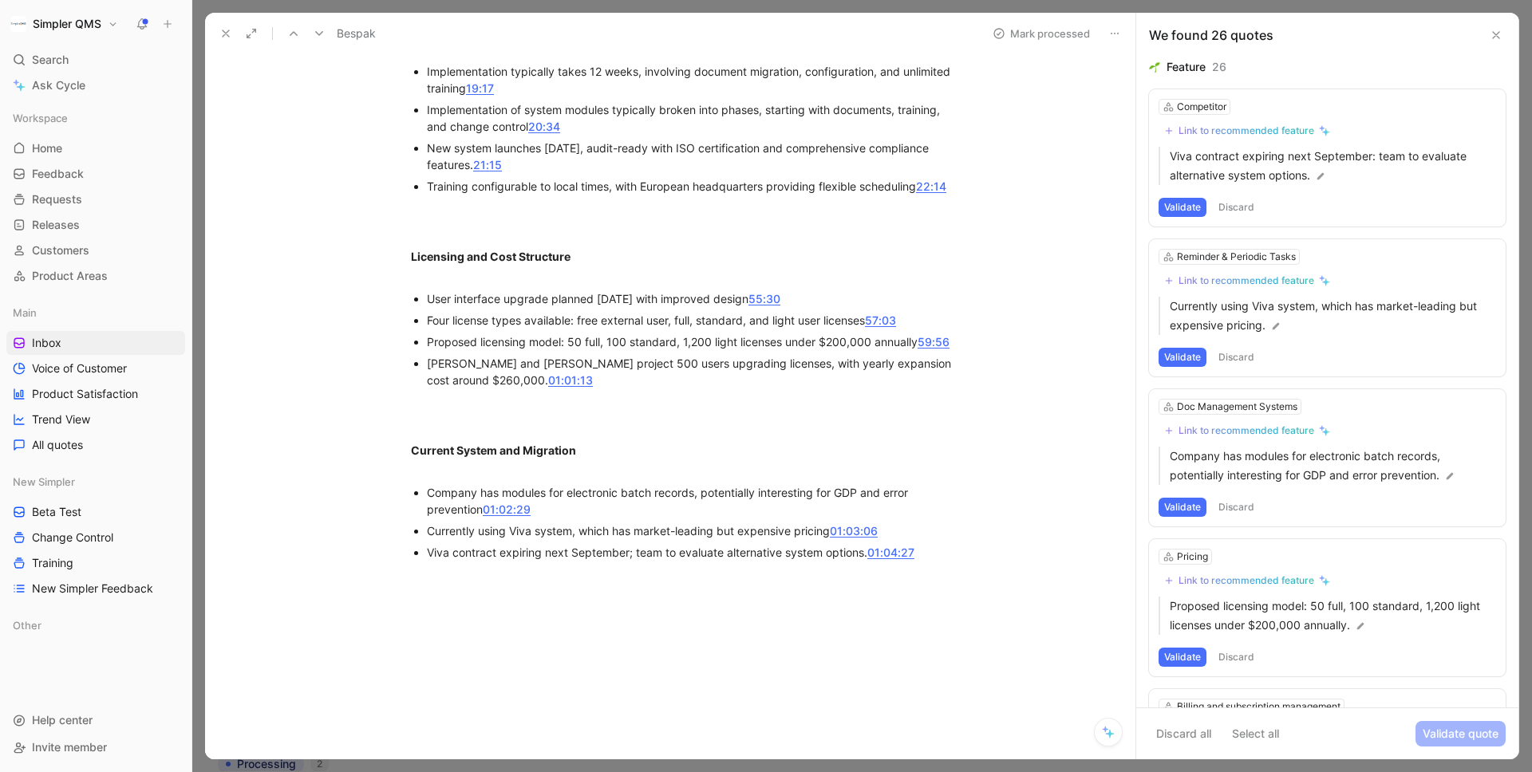
scroll to position [1437, 0]
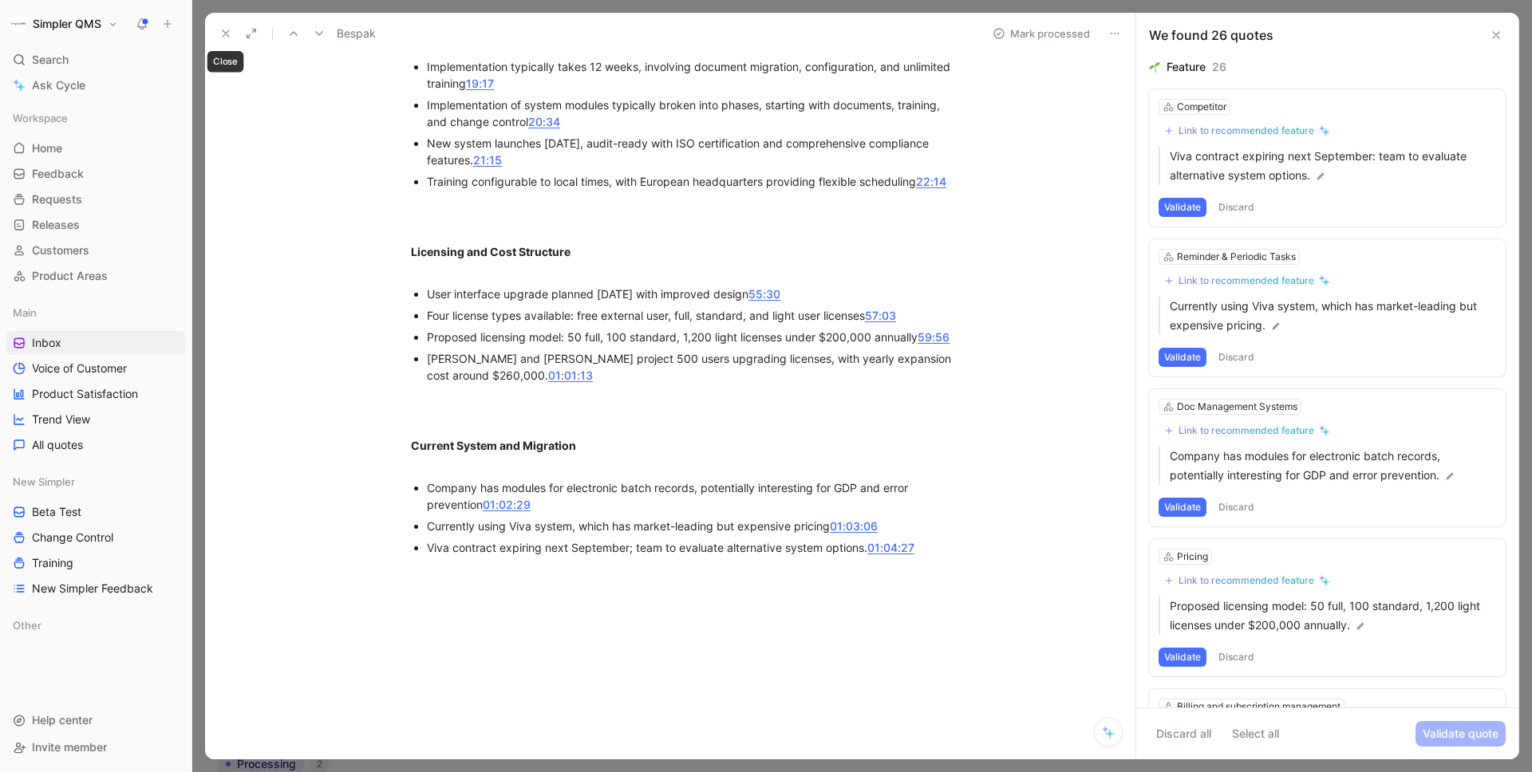
click at [223, 32] on icon at bounding box center [225, 33] width 13 height 13
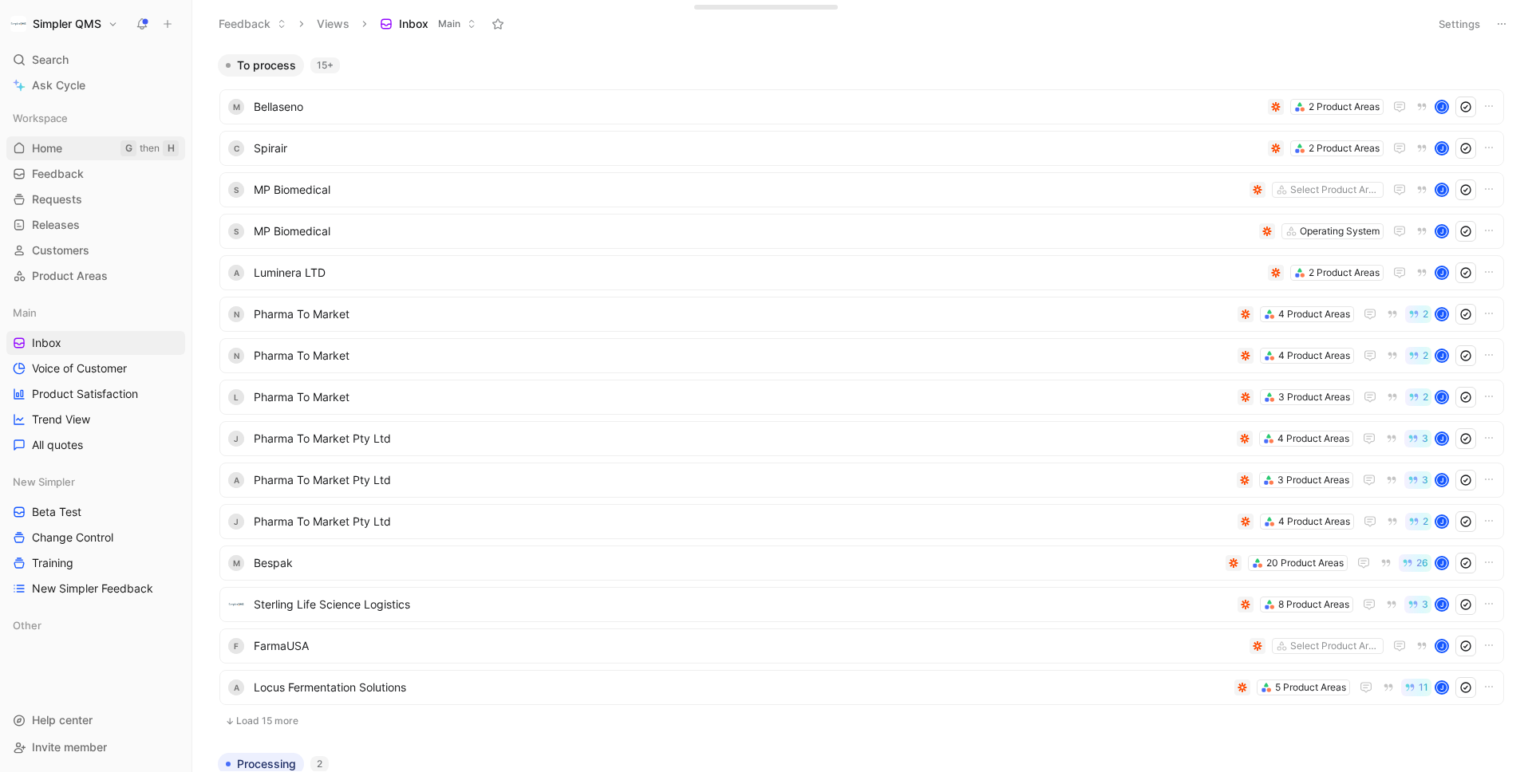
click at [49, 146] on span "Home" at bounding box center [47, 148] width 30 height 16
